Goal: Register for event/course

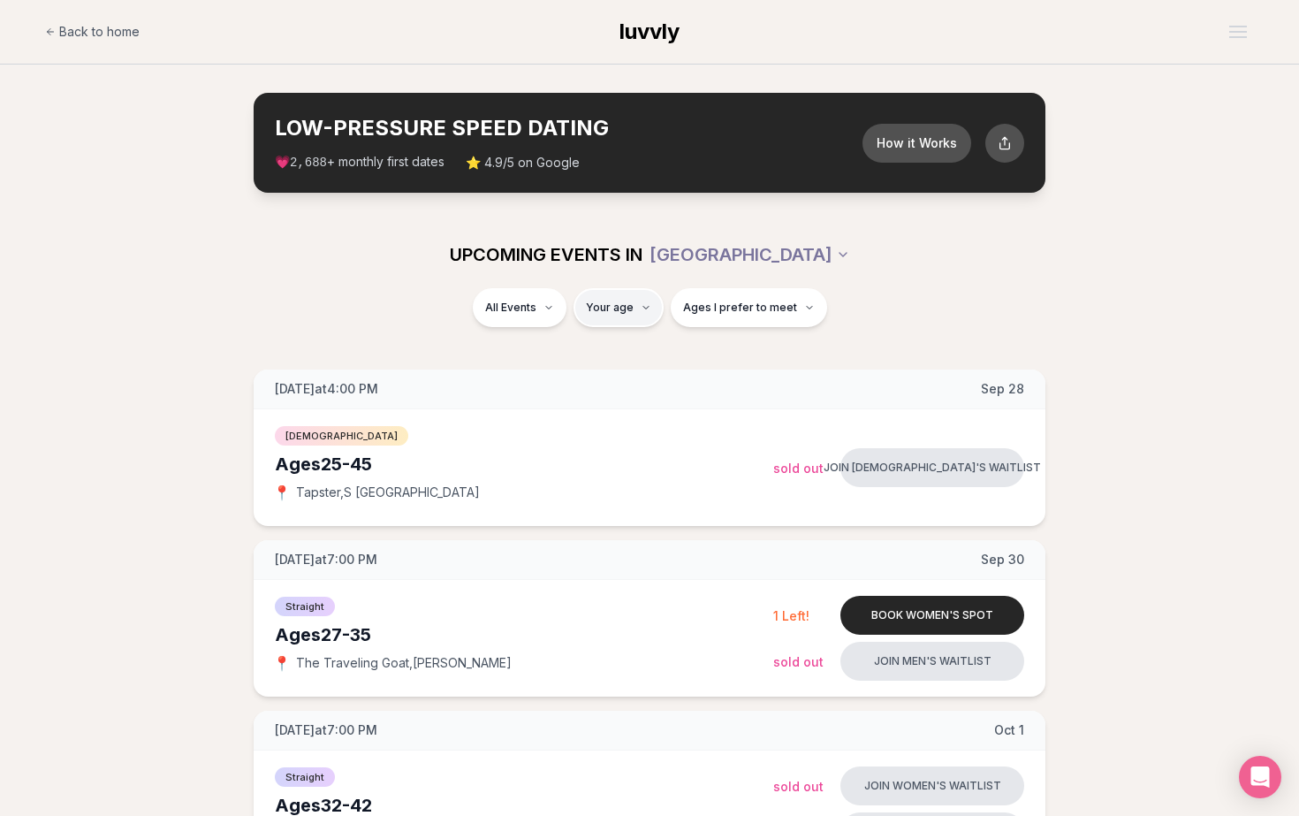
type input "*"
type input "**"
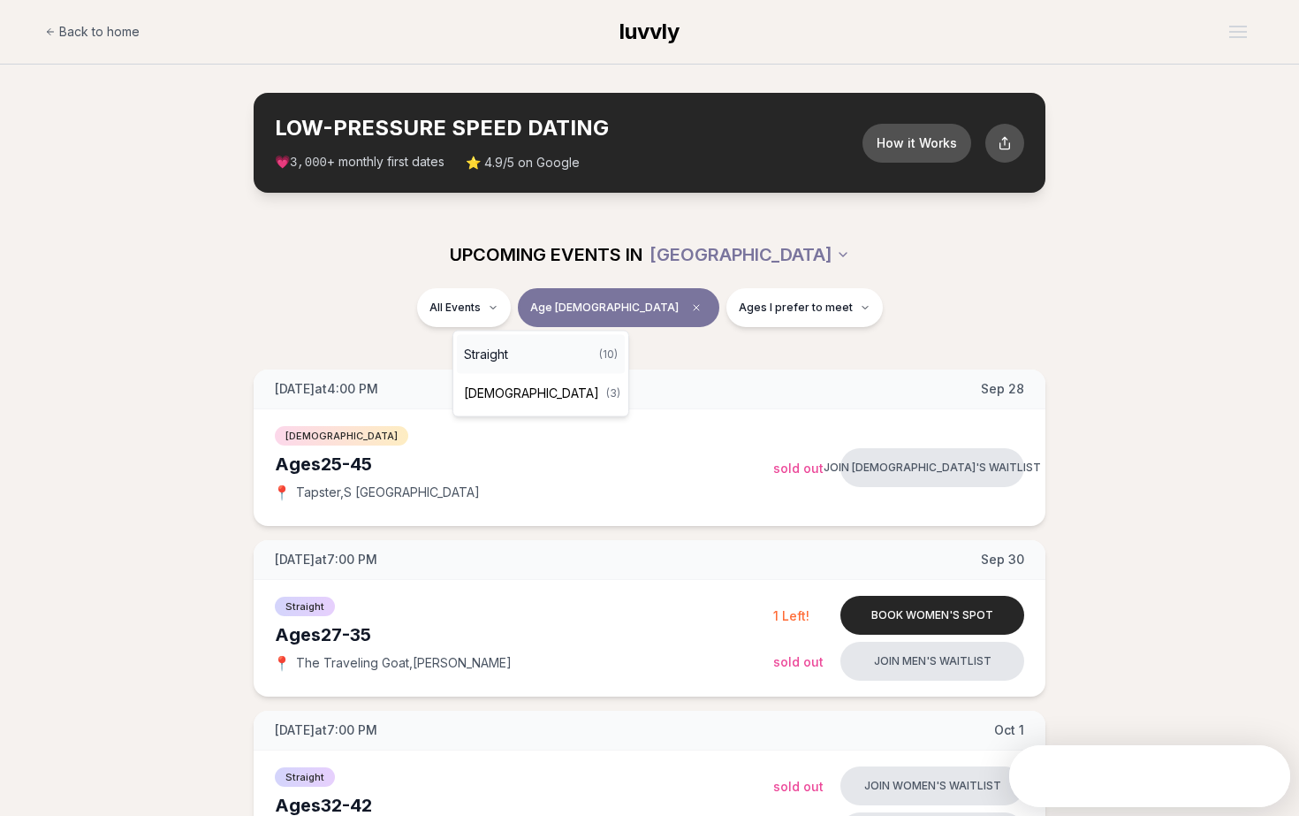
click at [524, 363] on div "Straight ( 10 )" at bounding box center [541, 354] width 168 height 39
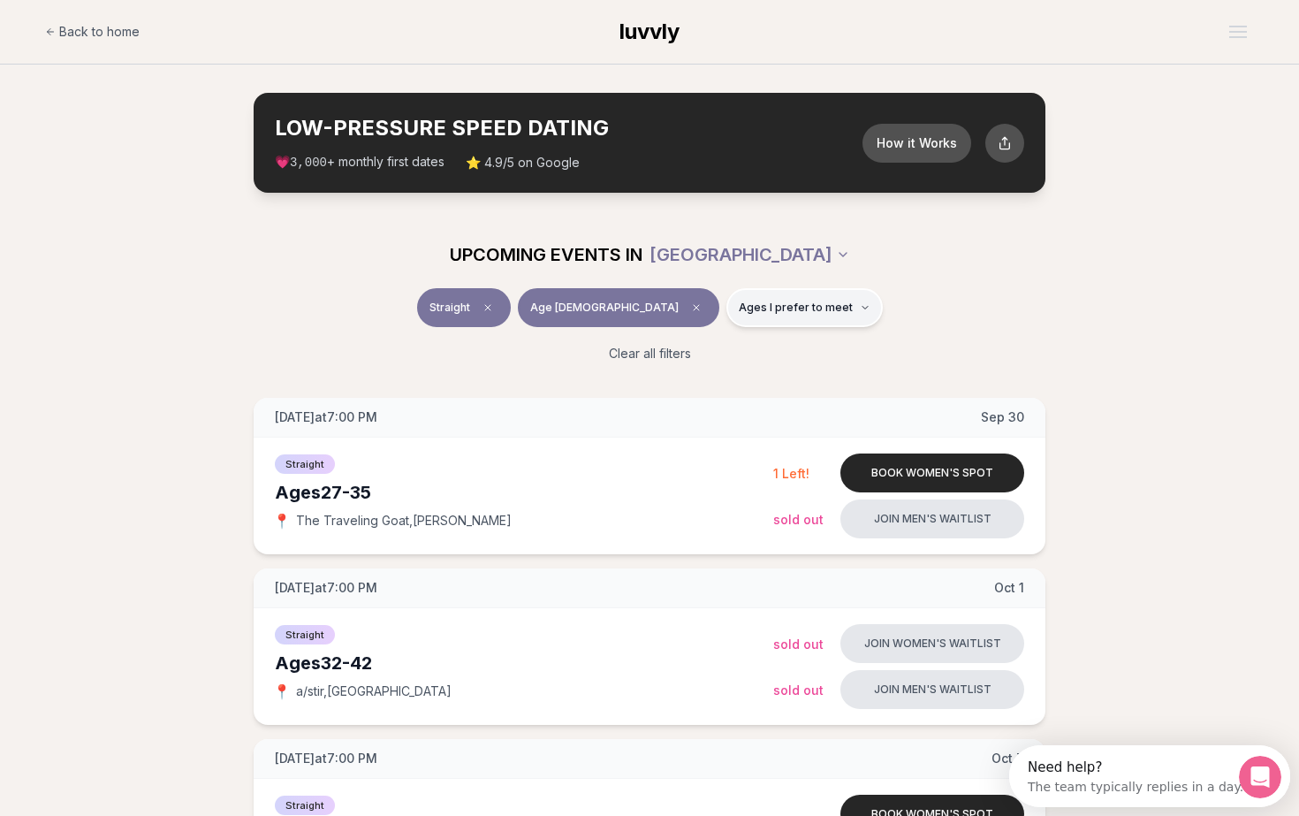
click at [739, 311] on span "Ages I prefer to meet" at bounding box center [796, 307] width 114 height 14
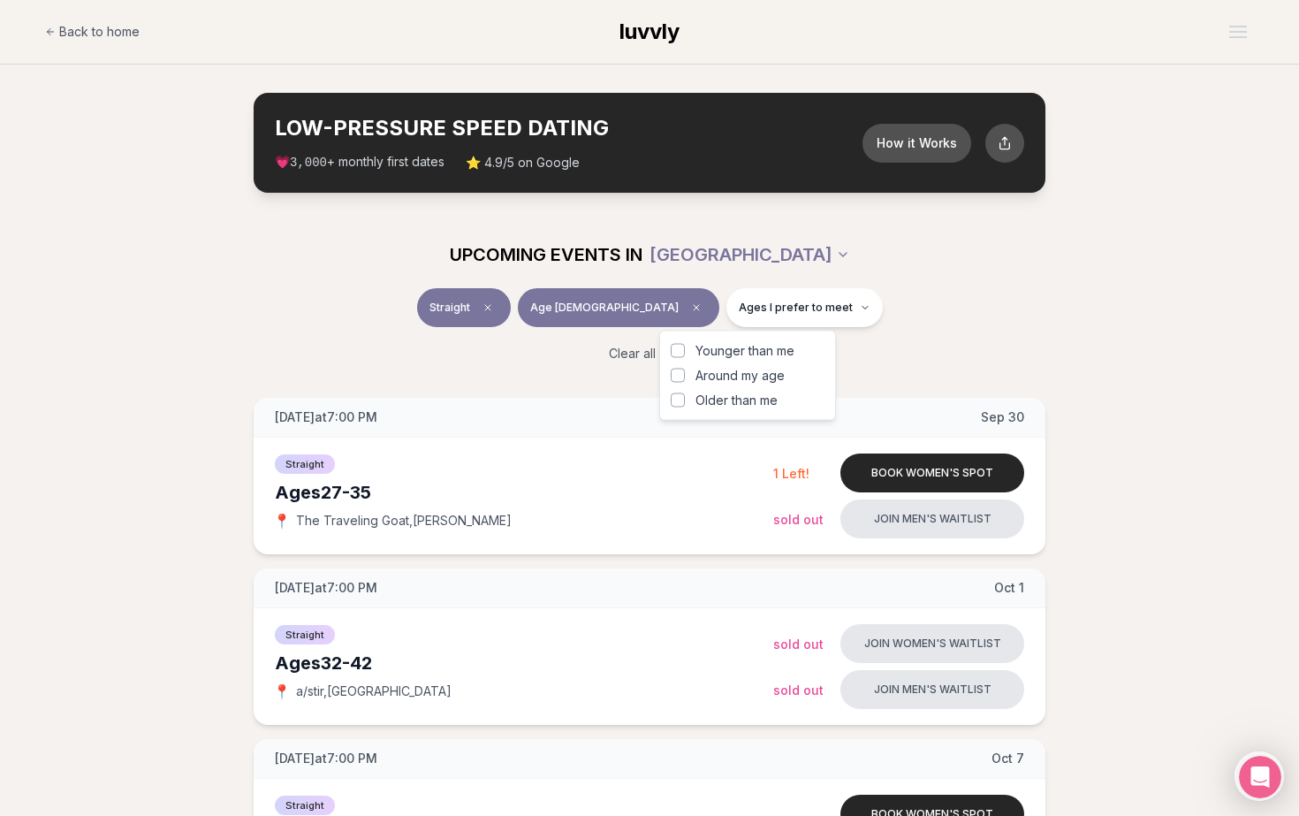
click at [718, 375] on span "Around my age" at bounding box center [739, 376] width 89 height 18
click at [685, 375] on button "Around my age" at bounding box center [678, 375] width 14 height 14
click at [706, 349] on span "Younger than me" at bounding box center [744, 351] width 99 height 18
click at [685, 349] on button "Younger than me" at bounding box center [678, 351] width 14 height 14
click at [674, 412] on div "Younger than me Around my age Older than me" at bounding box center [747, 375] width 177 height 90
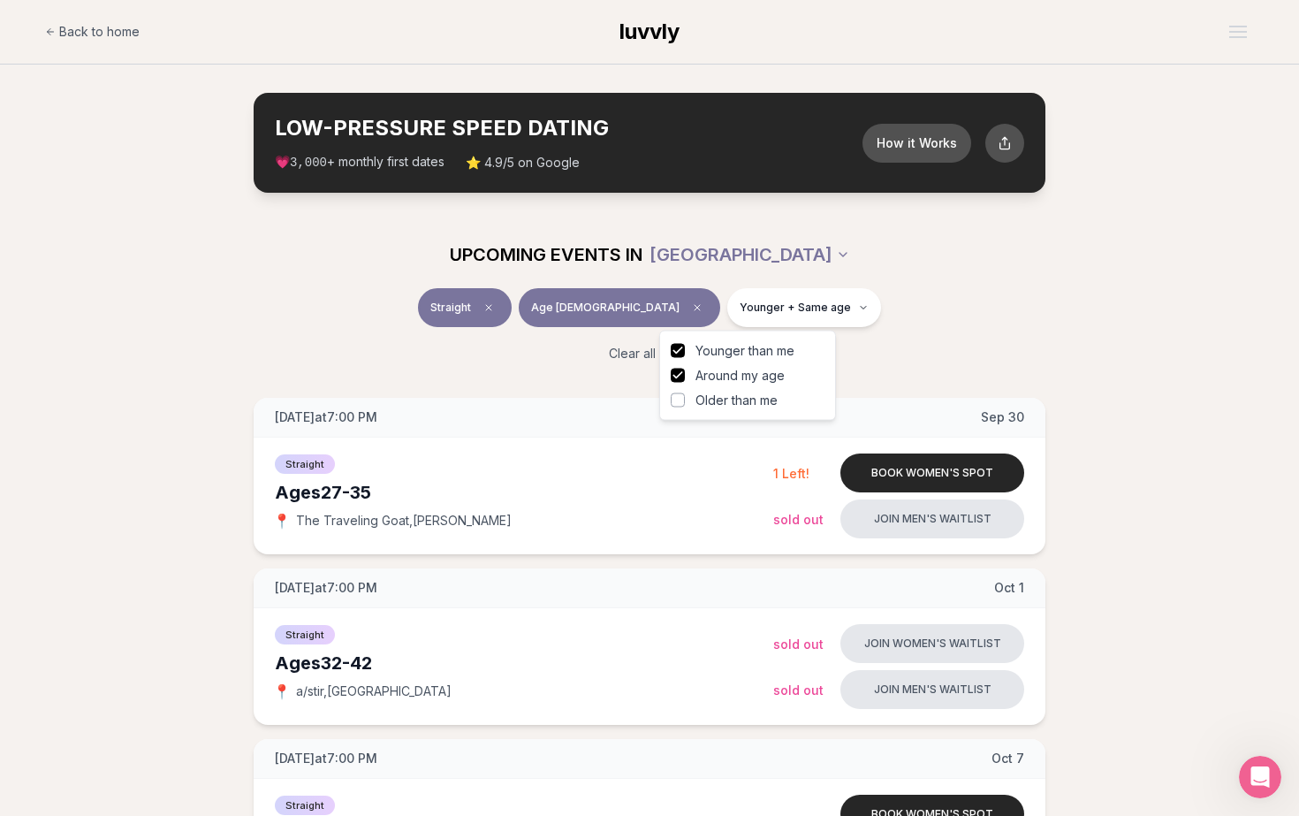
click at [679, 403] on button "Older than me" at bounding box center [678, 400] width 14 height 14
click at [760, 354] on span "Younger than me" at bounding box center [744, 351] width 99 height 18
click at [685, 354] on button "Younger than me" at bounding box center [678, 351] width 14 height 14
click at [760, 368] on span "Around my age" at bounding box center [739, 376] width 89 height 18
click at [685, 368] on button "Around my age" at bounding box center [678, 375] width 14 height 14
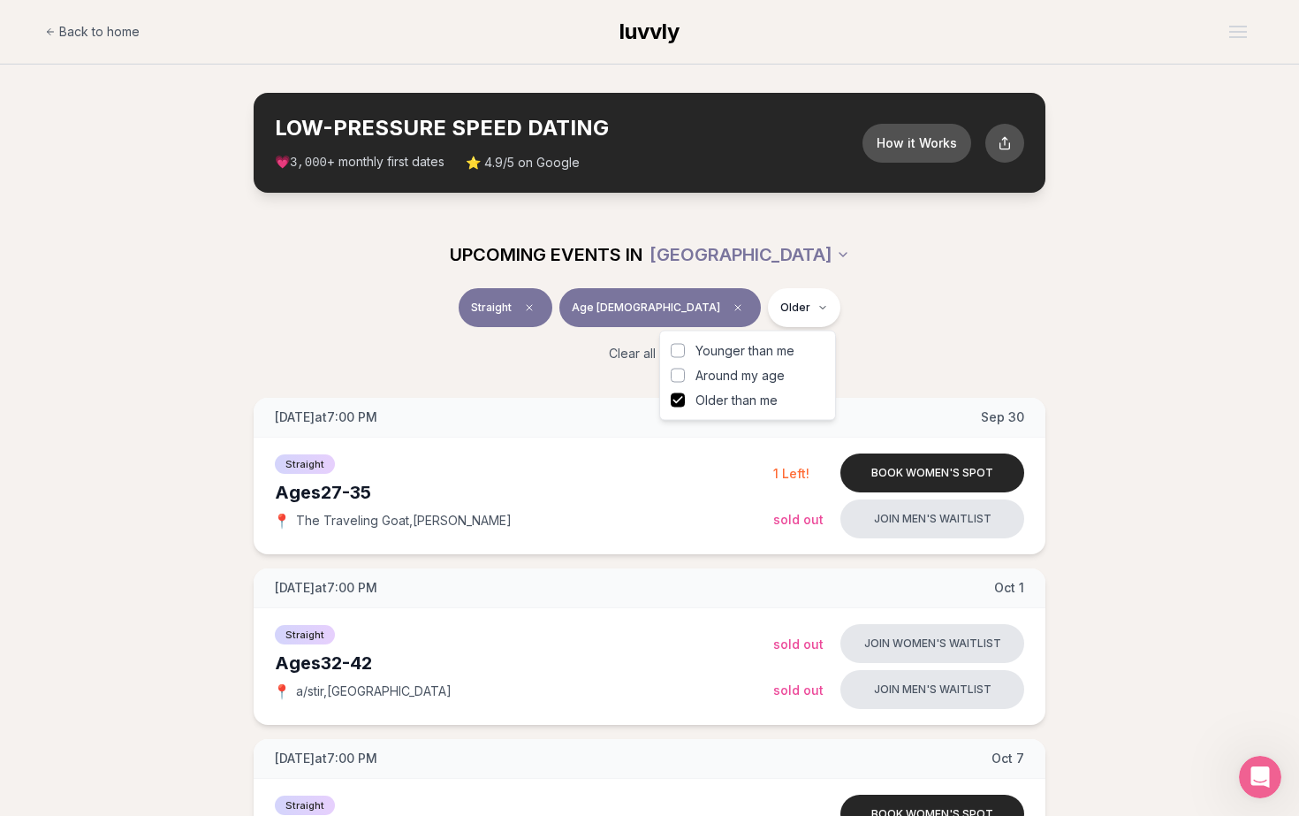
click at [756, 403] on span "Older than me" at bounding box center [736, 400] width 82 height 18
click at [685, 403] on button "Older than me" at bounding box center [678, 400] width 14 height 14
click at [961, 300] on div "Straight Age [DEMOGRAPHIC_DATA] Ages I prefer to meet" at bounding box center [650, 311] width 990 height 46
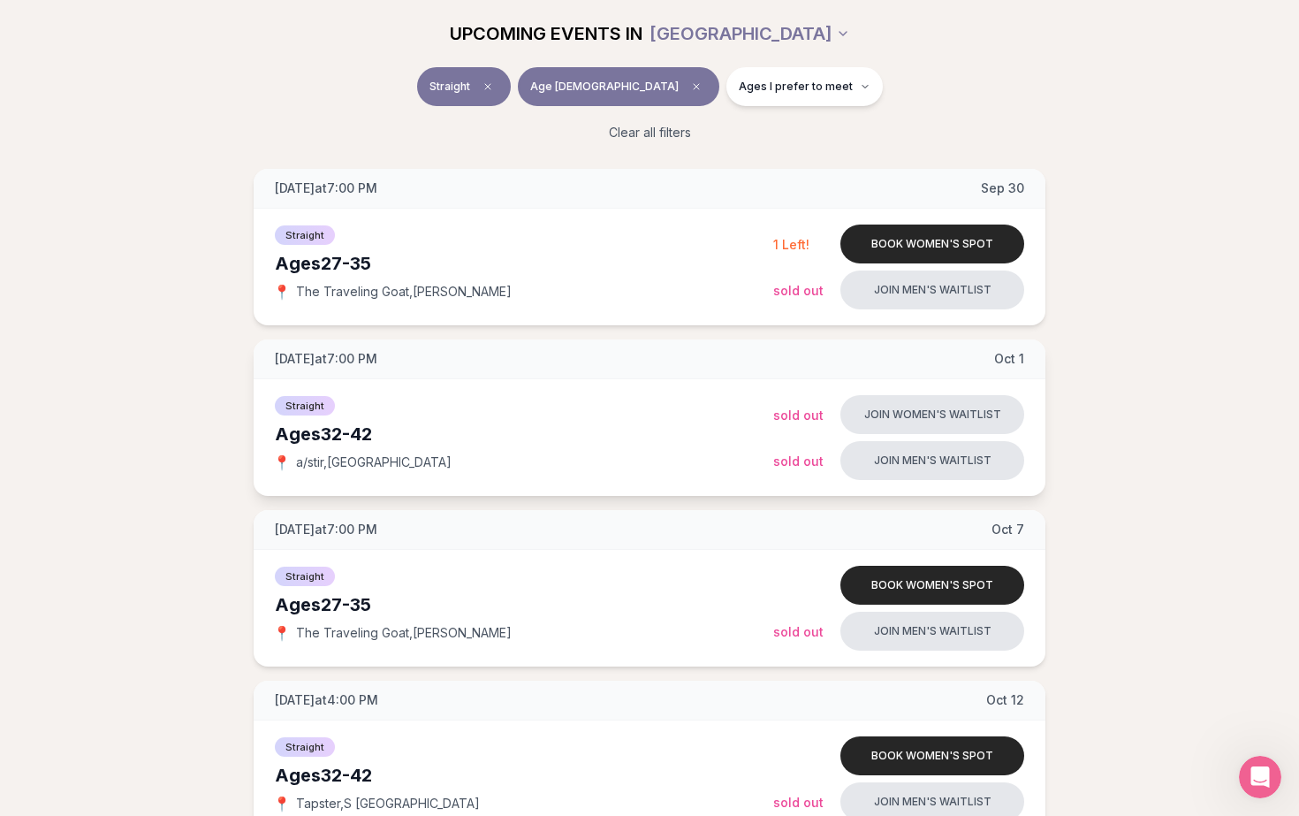
scroll to position [152, 0]
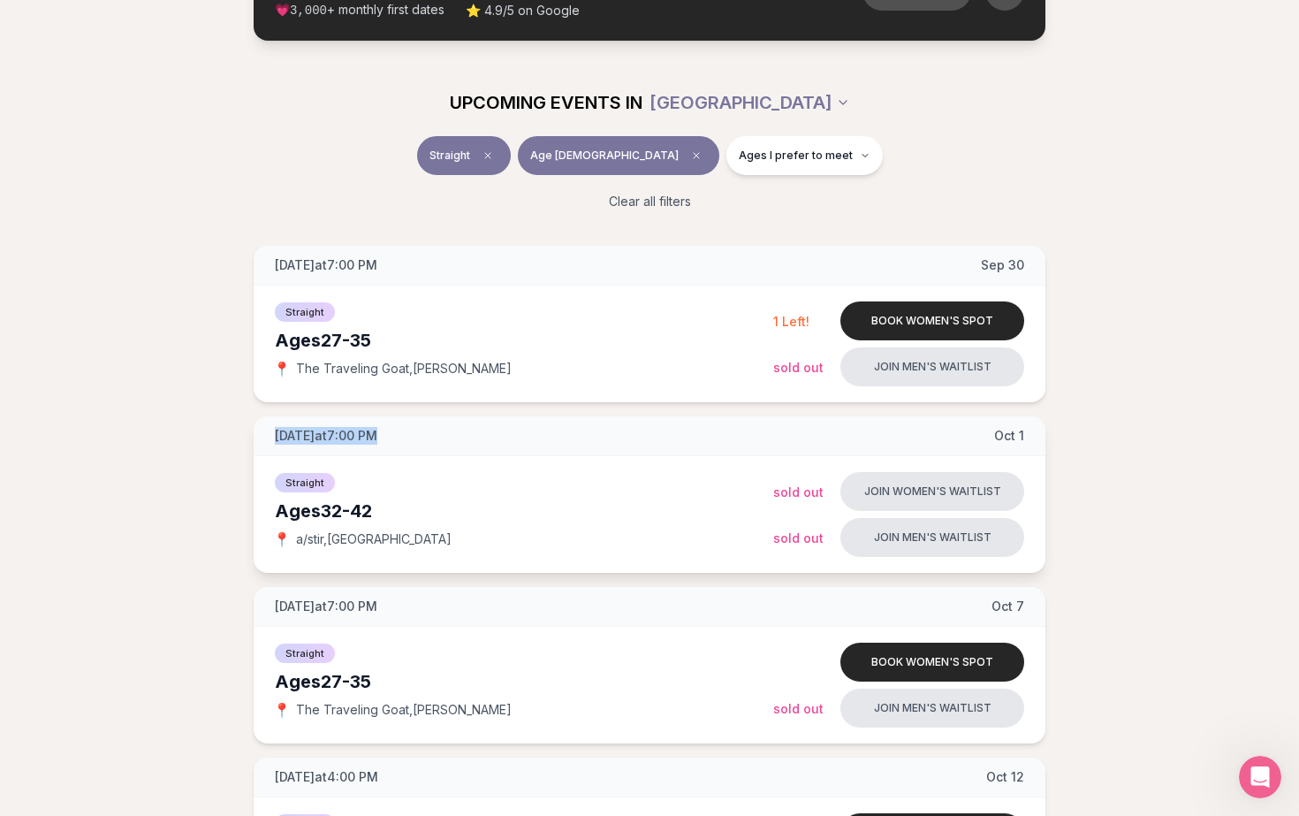
drag, startPoint x: 262, startPoint y: 437, endPoint x: 483, endPoint y: 437, distance: 221.8
click at [483, 437] on div "[DATE] at 7:00 PM [DATE]" at bounding box center [650, 436] width 792 height 40
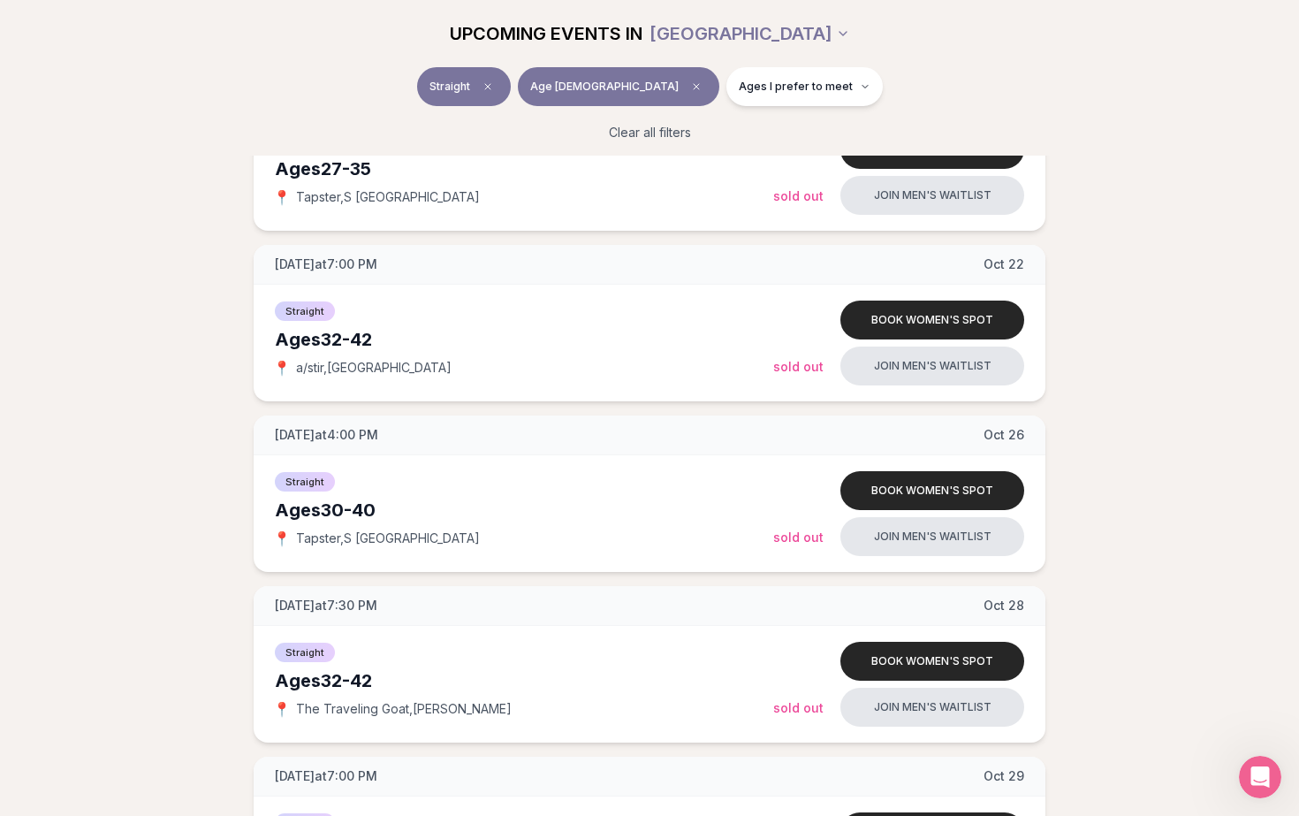
scroll to position [1732, 0]
